Goal: Task Accomplishment & Management: Manage account settings

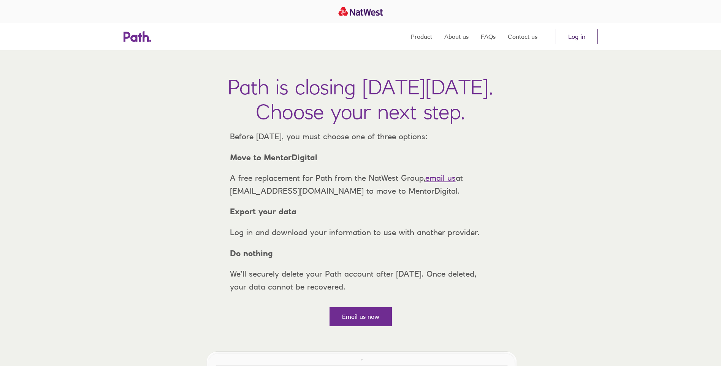
click at [572, 36] on link "Log in" at bounding box center [577, 36] width 42 height 15
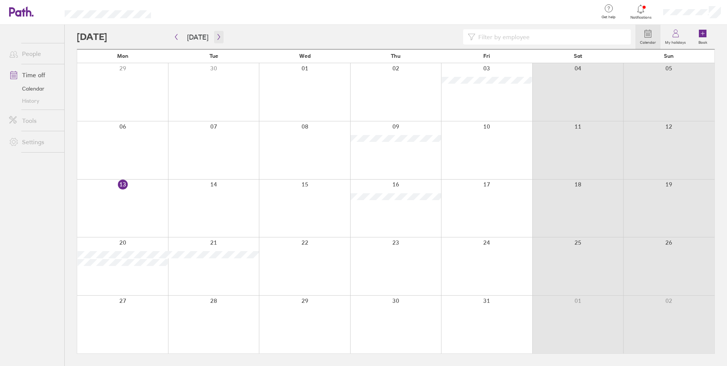
click at [216, 37] on icon "button" at bounding box center [219, 37] width 6 height 6
click at [391, 203] on div at bounding box center [395, 208] width 91 height 58
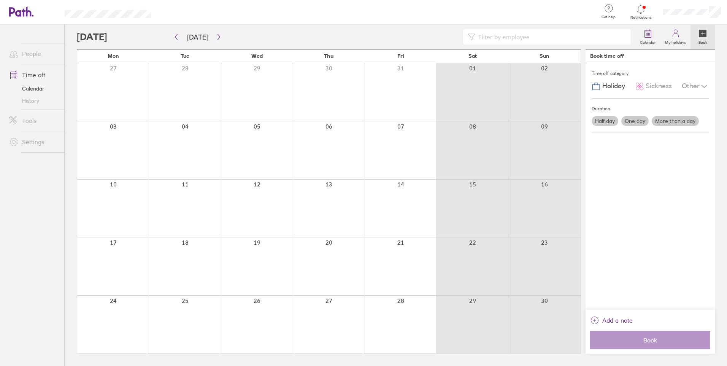
click at [336, 216] on div at bounding box center [329, 208] width 72 height 58
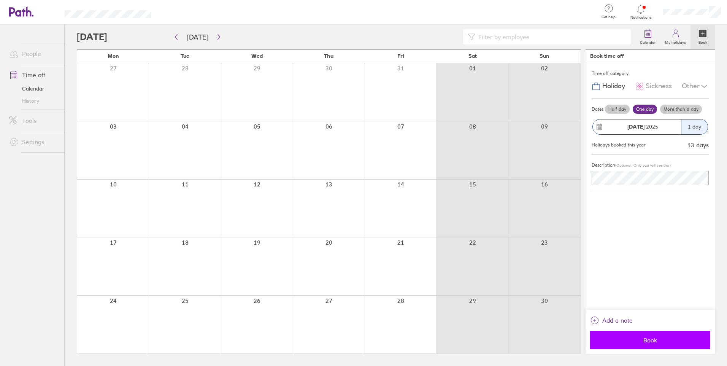
click at [648, 343] on span "Book" at bounding box center [649, 339] width 109 height 7
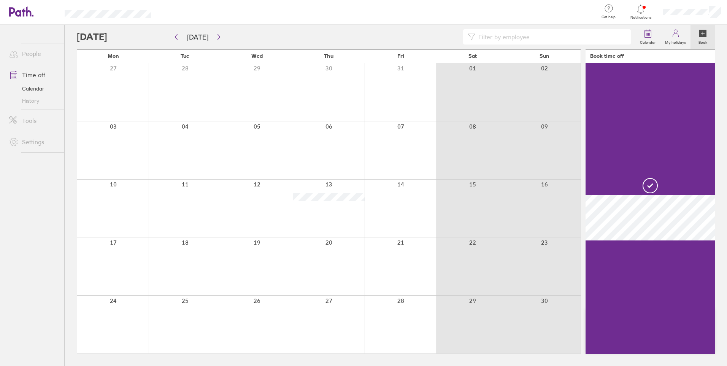
click at [325, 272] on div at bounding box center [329, 266] width 72 height 58
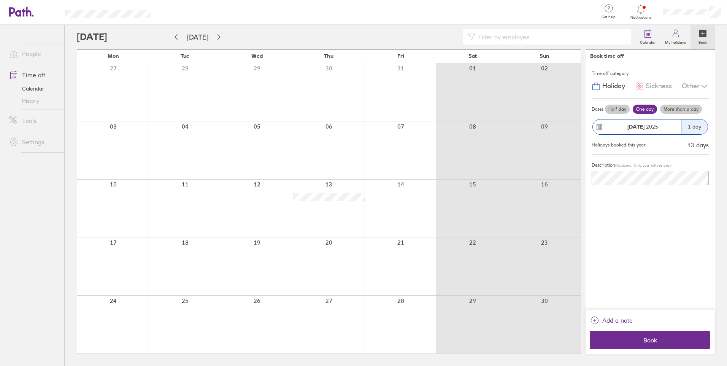
click at [325, 272] on div at bounding box center [329, 266] width 72 height 58
click at [654, 342] on span "Book" at bounding box center [649, 339] width 109 height 7
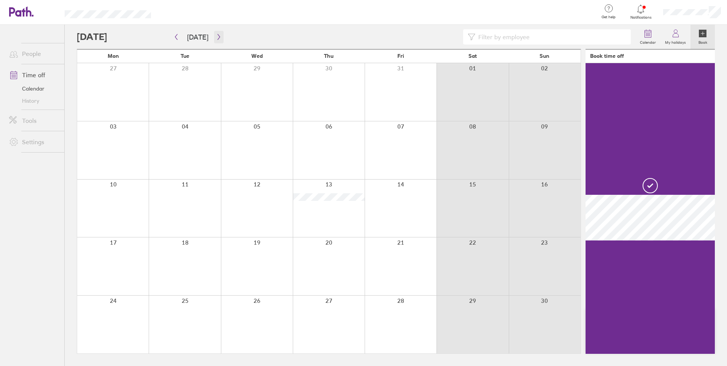
click at [216, 38] on icon "button" at bounding box center [219, 37] width 6 height 6
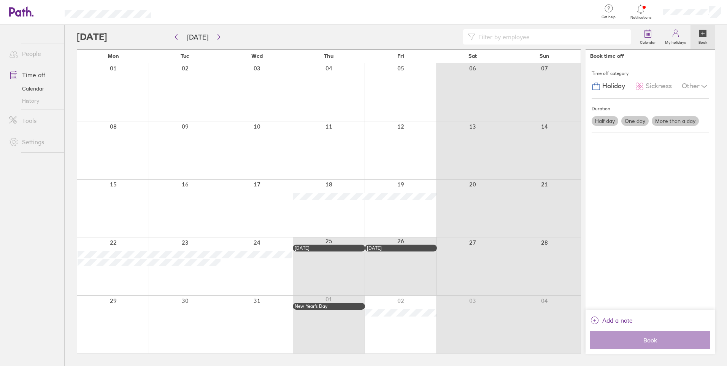
click at [323, 211] on div at bounding box center [329, 208] width 72 height 58
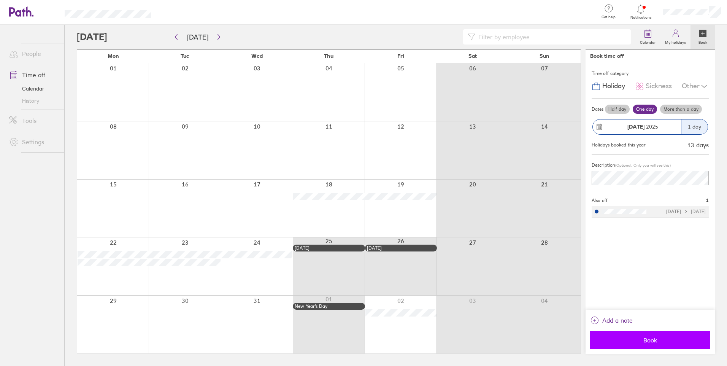
click at [650, 342] on span "Book" at bounding box center [649, 339] width 109 height 7
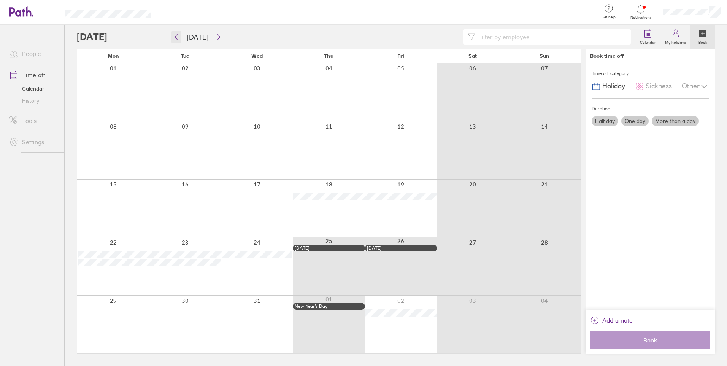
click at [176, 37] on icon "button" at bounding box center [176, 37] width 6 height 6
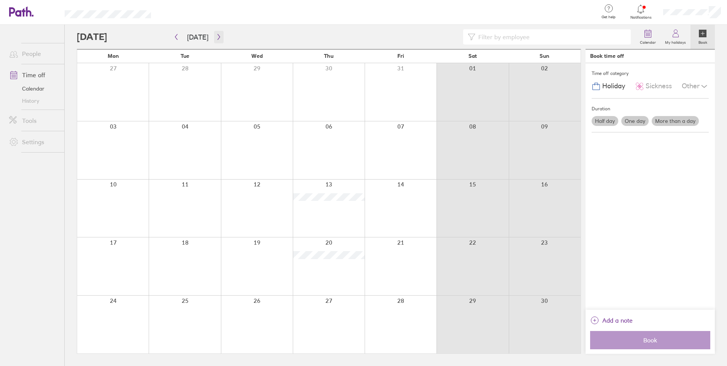
click at [216, 38] on icon "button" at bounding box center [219, 37] width 6 height 6
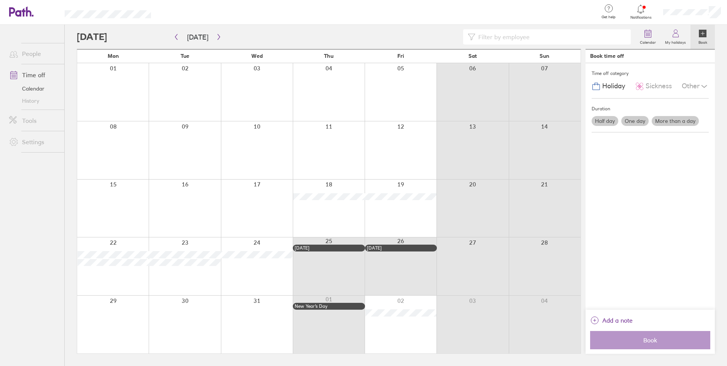
click at [326, 212] on div at bounding box center [329, 208] width 72 height 58
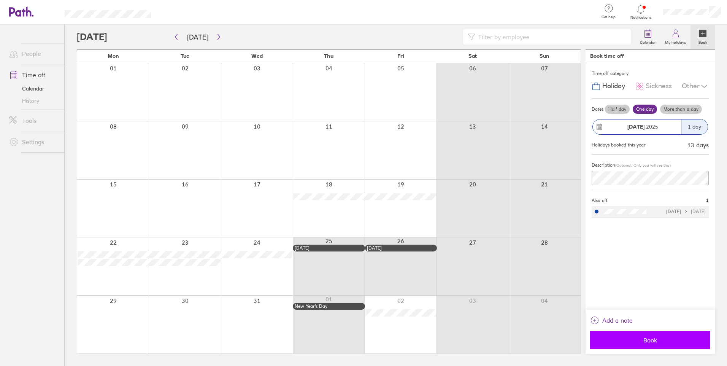
click at [632, 340] on span "Book" at bounding box center [649, 339] width 109 height 7
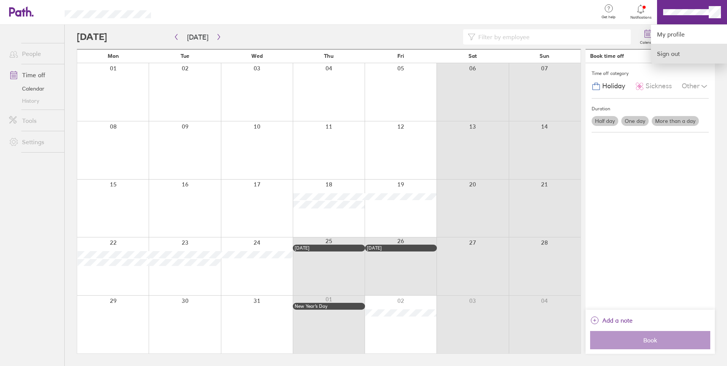
click at [667, 58] on link "Sign out" at bounding box center [689, 53] width 76 height 19
